Goal: Find specific page/section: Find specific page/section

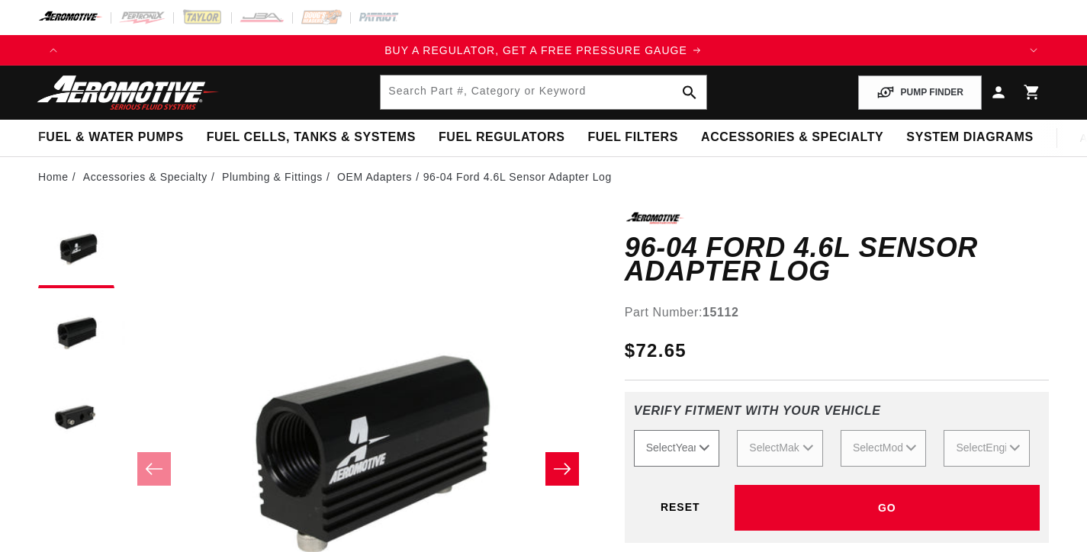
click at [687, 445] on select "Select Year [DATE] 2022 2021 2020 2019 2018 2017 2016 2015 2014 2013 2012 2011 …" at bounding box center [677, 448] width 86 height 37
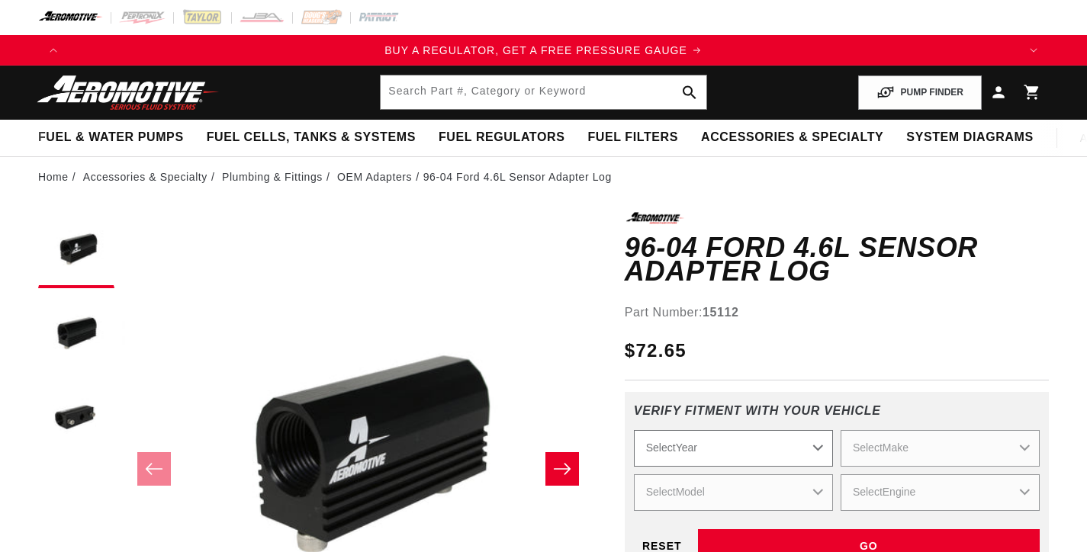
click at [694, 450] on select "Select Year [DATE] 2022 2021 2020 2019 2018 2017 2016 2015 2014 2013 2012 2011 …" at bounding box center [733, 448] width 199 height 37
select select "2003"
click at [634, 431] on select "Select Year [DATE] 2022 2021 2020 2019 2018 2017 2016 2015 2014 2013 2012 2011 …" at bounding box center [733, 448] width 199 height 37
select select "2003"
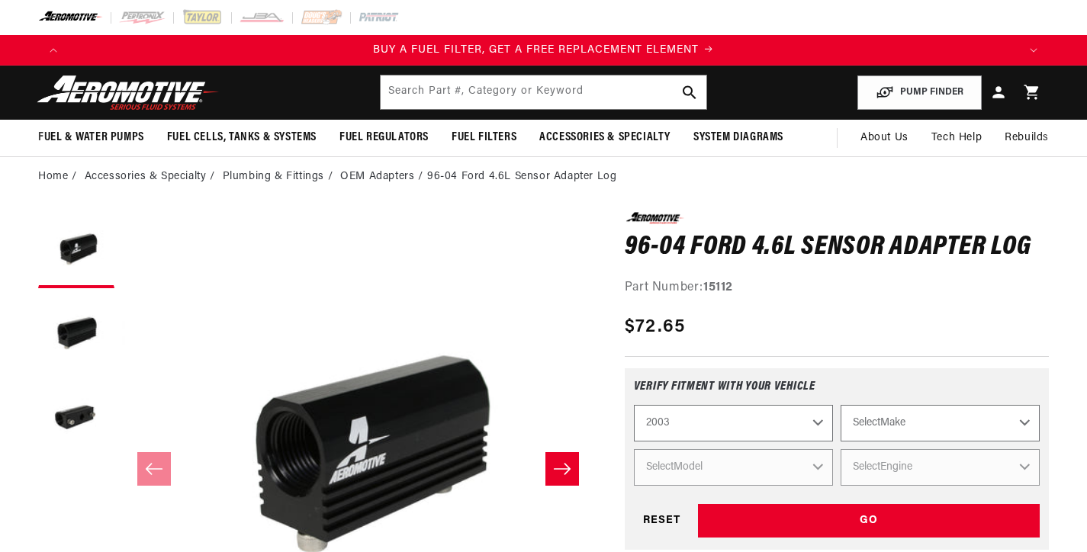
click at [899, 442] on select "Select Make Chevrolet Ford GMC Jeep [GEOGRAPHIC_DATA] Mazda Mercury Mitsubishi …" at bounding box center [939, 423] width 199 height 37
select select "Ford"
click at [840, 431] on select "Select Make Chevrolet Ford GMC Jeep [GEOGRAPHIC_DATA] Mazda Mercury Mitsubishi …" at bounding box center [939, 423] width 199 height 37
select select "Ford"
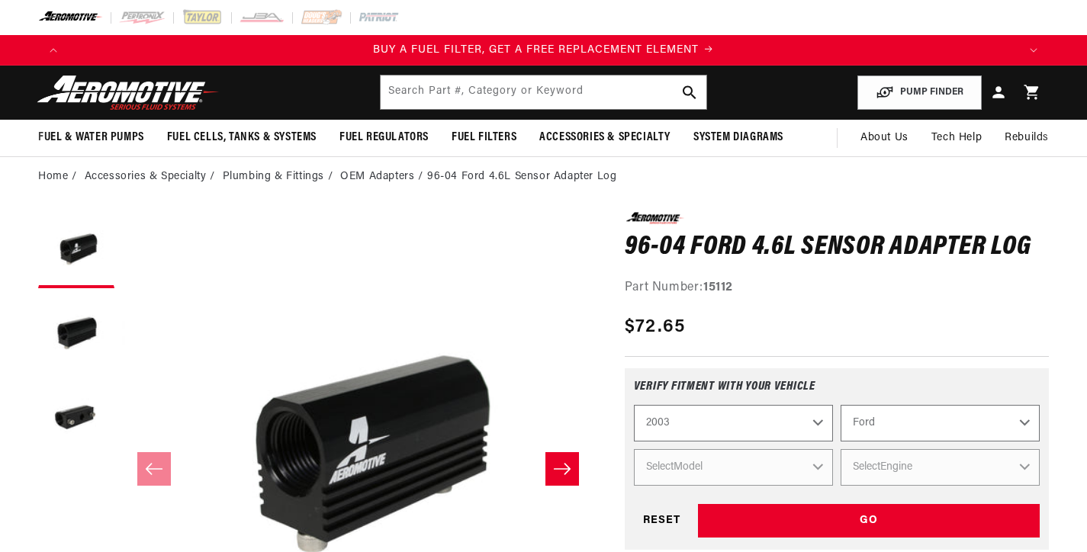
scroll to position [0, 1899]
click at [781, 486] on select "Select Model Crown Victoria Expedition F-150 F-250 Mustang" at bounding box center [733, 467] width 199 height 37
select select "Mustang"
click at [634, 475] on select "Select Model Crown Victoria Expedition F-150 F-250 Mustang" at bounding box center [733, 467] width 199 height 37
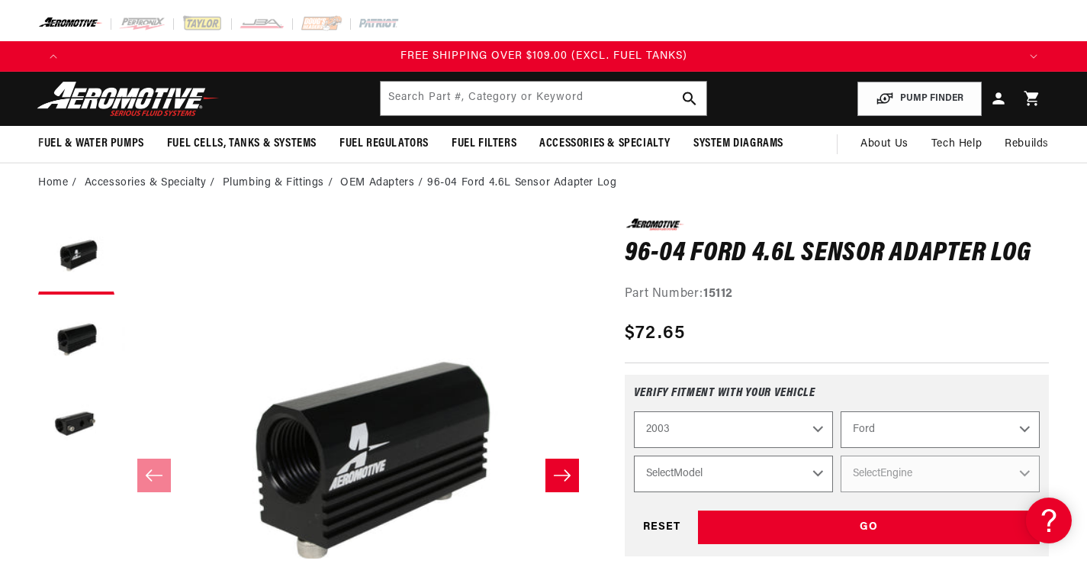
scroll to position [76, 0]
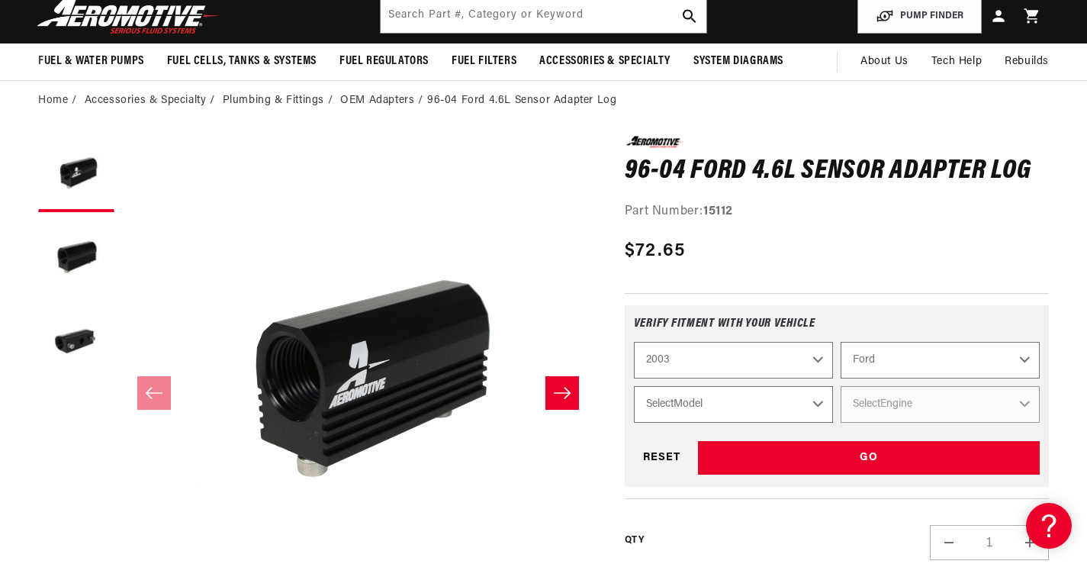
click at [933, 424] on div "2023 2022 2021 2020 2019 2018 2017 2016 2015 2014 2013 2012 2011 2010 2009 2008…" at bounding box center [837, 408] width 406 height 133
click at [883, 454] on div "GO Reset" at bounding box center [837, 458] width 406 height 34
select select "Mustang"
click at [895, 409] on select "Select Engine 3.8L 4.6L" at bounding box center [939, 404] width 199 height 37
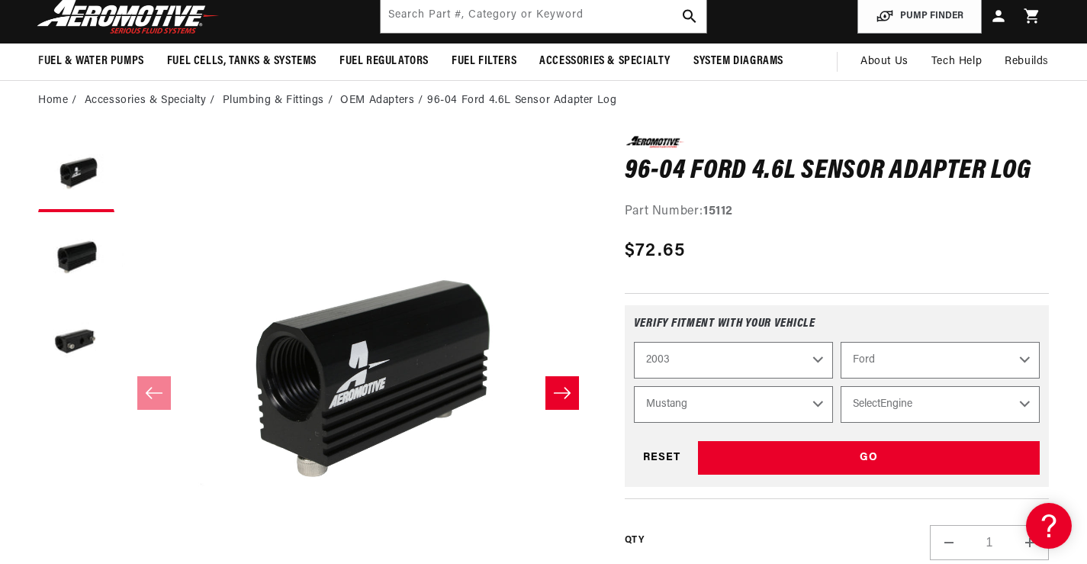
select select "4.6L"
click at [840, 386] on select "Select Engine 3.8L 4.6L" at bounding box center [939, 404] width 199 height 37
select select "Engine"
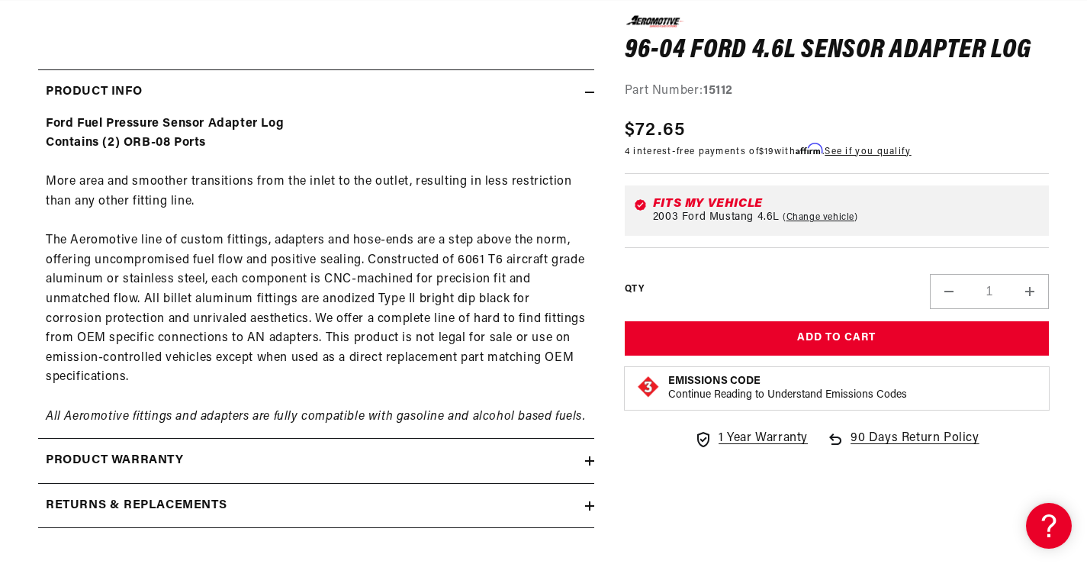
click at [726, 88] on strong "15112" at bounding box center [718, 91] width 30 height 12
copy strong "15112"
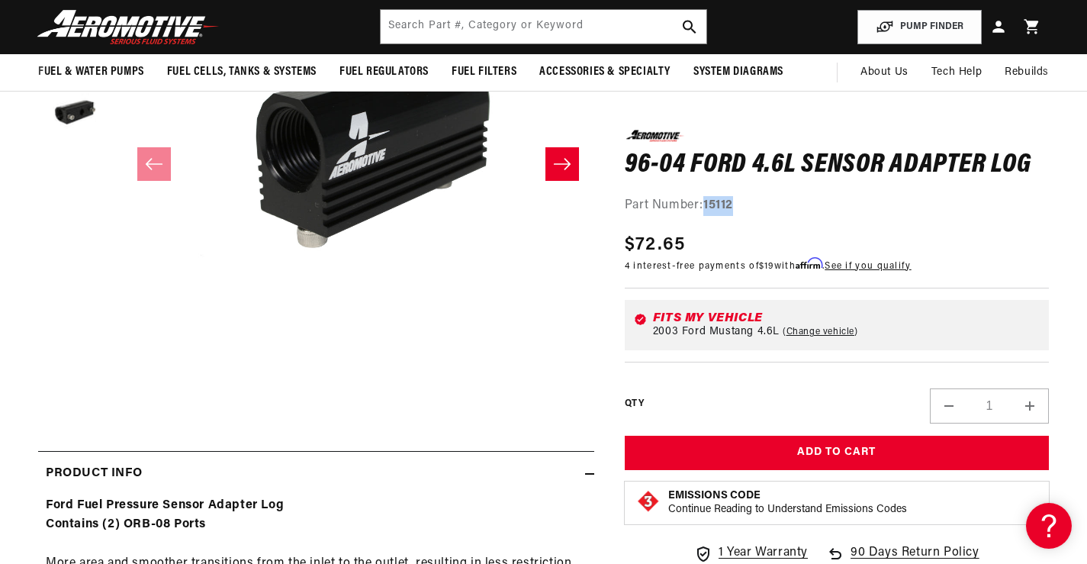
scroll to position [76, 0]
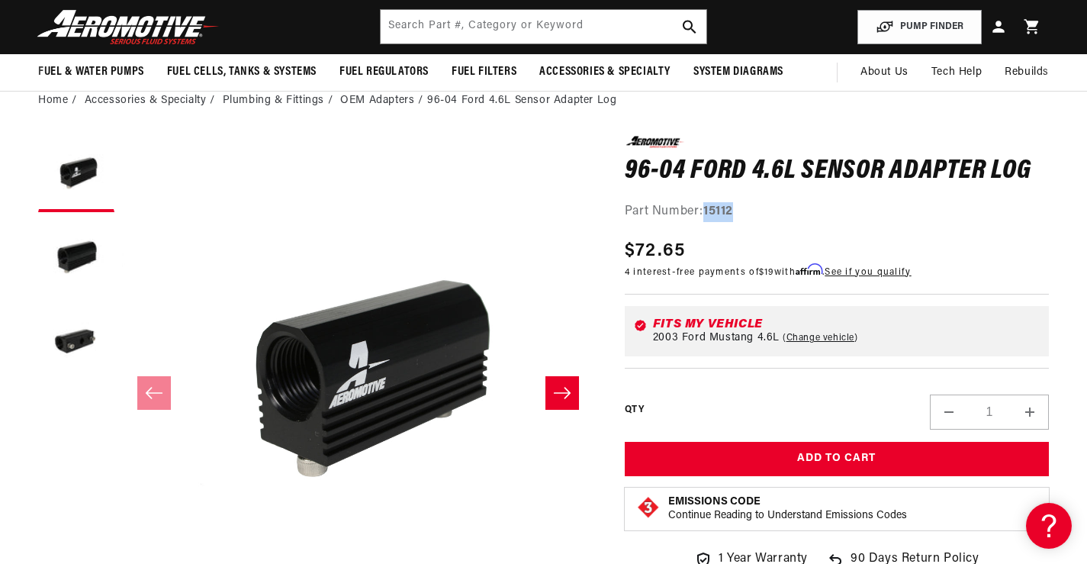
click at [547, 383] on button "Slide right" at bounding box center [562, 393] width 34 height 34
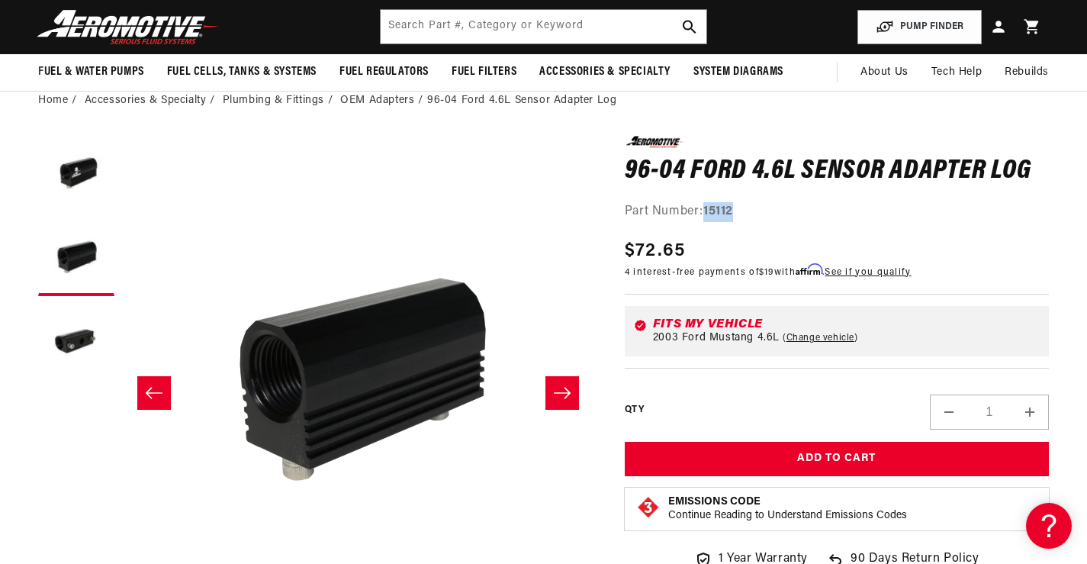
click at [558, 388] on icon "Slide right" at bounding box center [562, 392] width 18 height 15
